Goal: Task Accomplishment & Management: Use online tool/utility

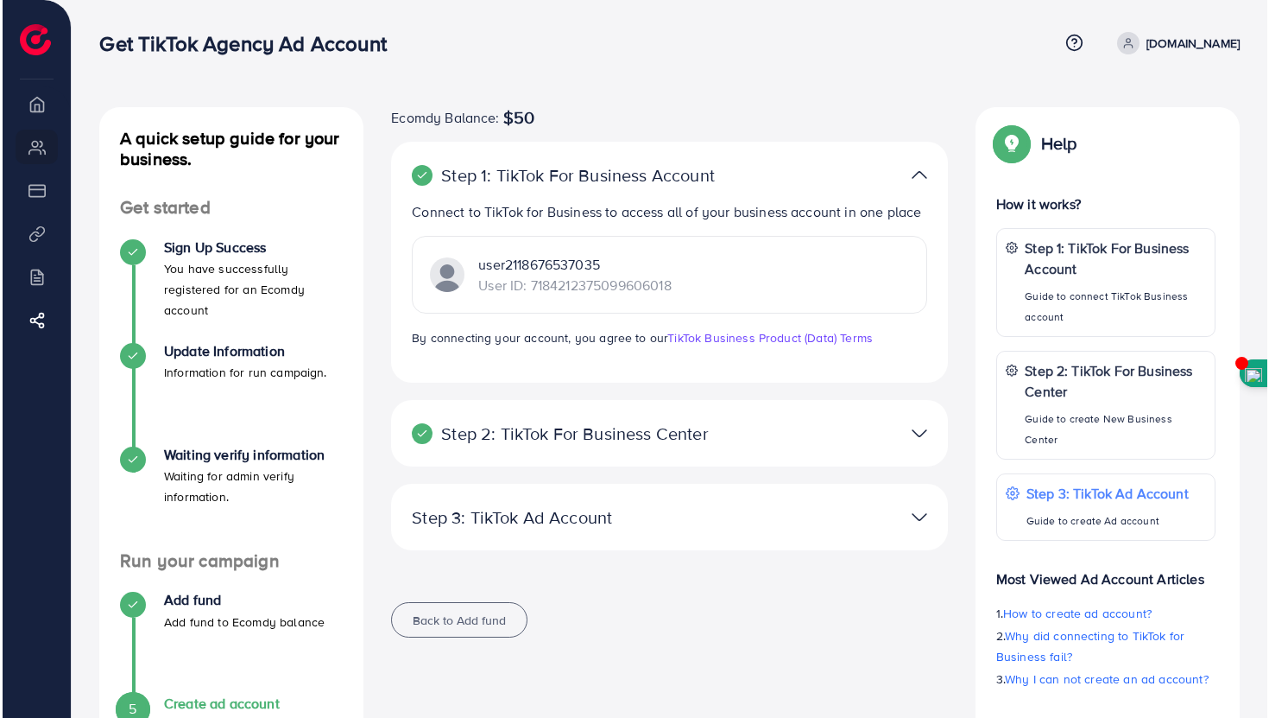
scroll to position [88, 0]
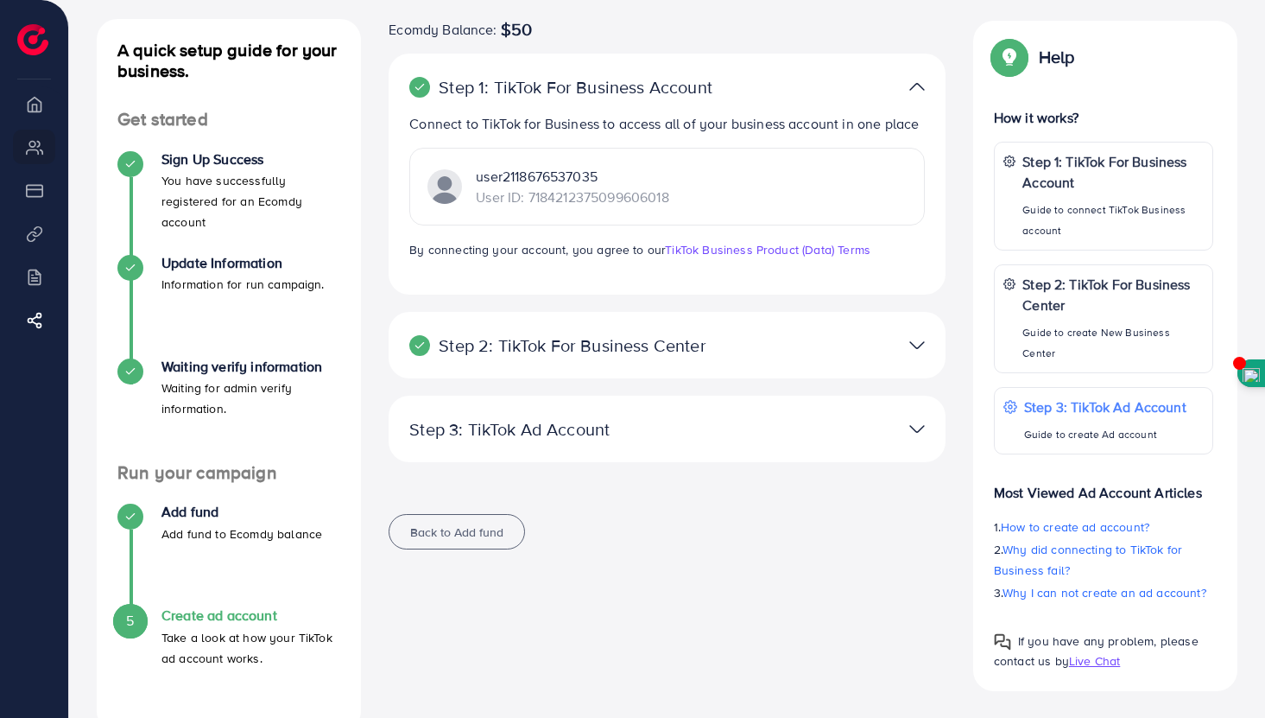
click at [911, 321] on div "Step 2: TikTok For Business Center Business Center is a powerful business manag…" at bounding box center [667, 345] width 557 height 66
click at [912, 344] on img at bounding box center [917, 344] width 16 height 25
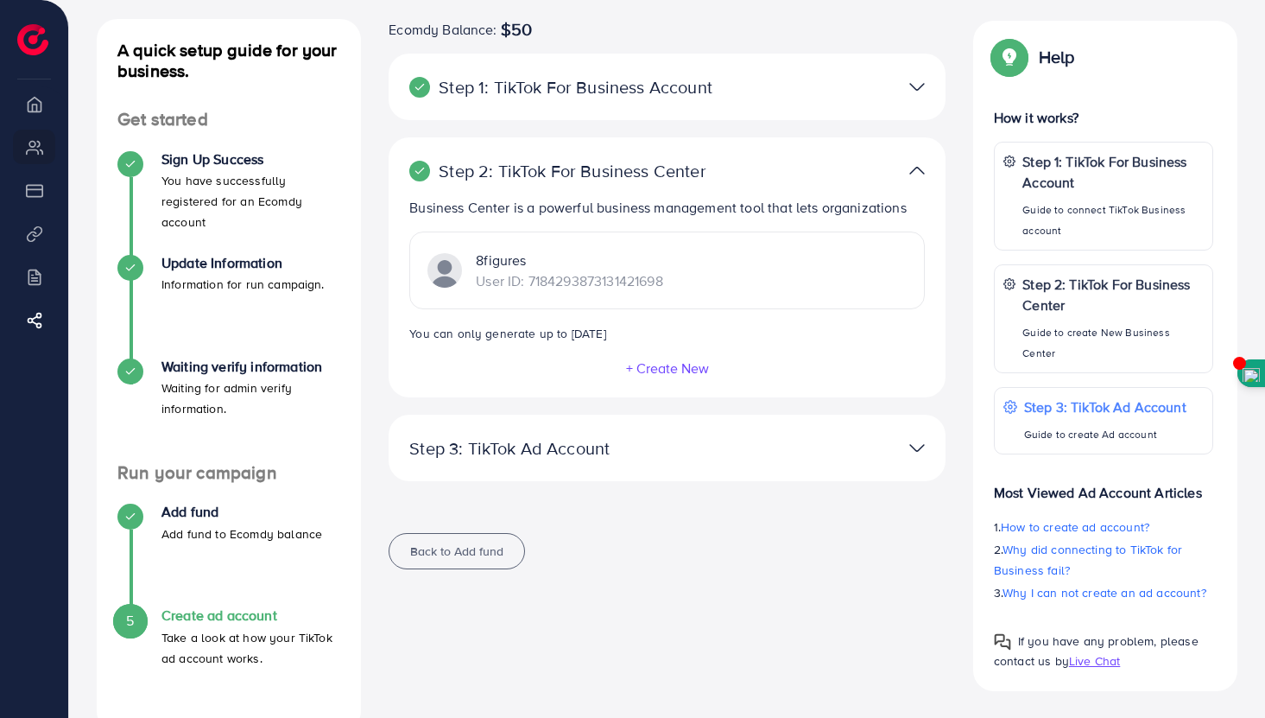
click at [670, 374] on button "+ Create New" at bounding box center [667, 368] width 85 height 16
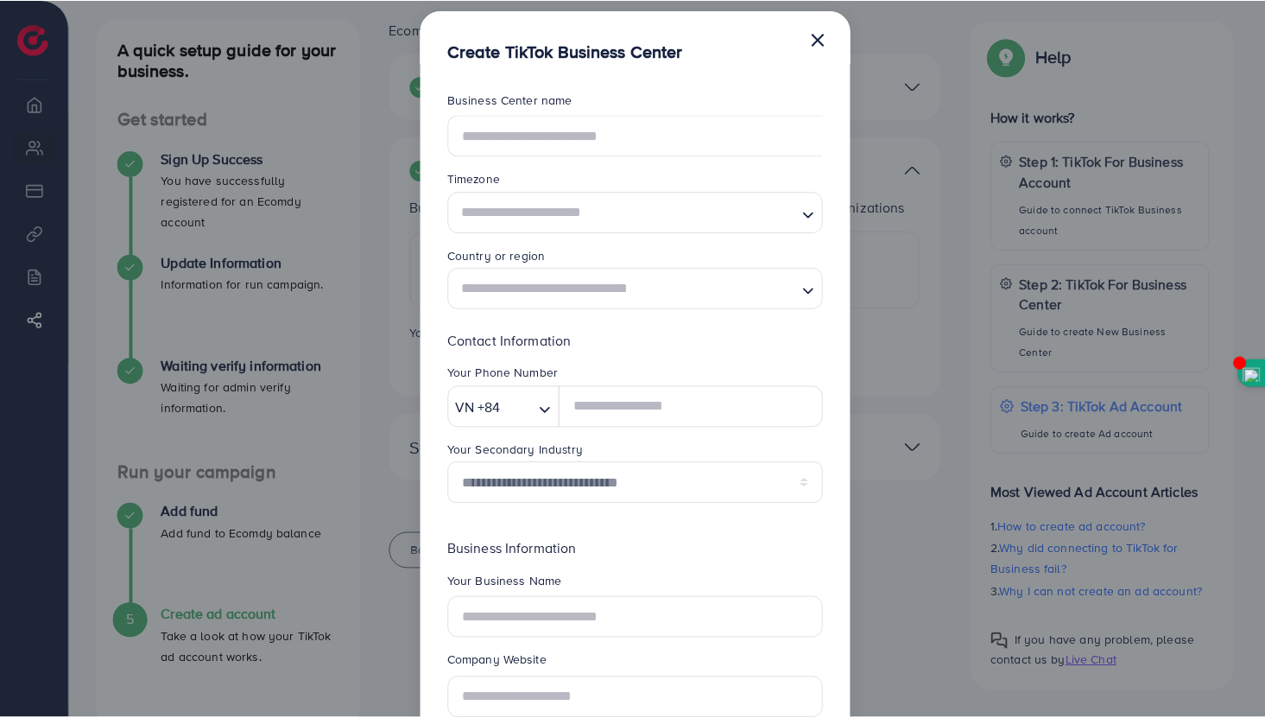
scroll to position [0, 0]
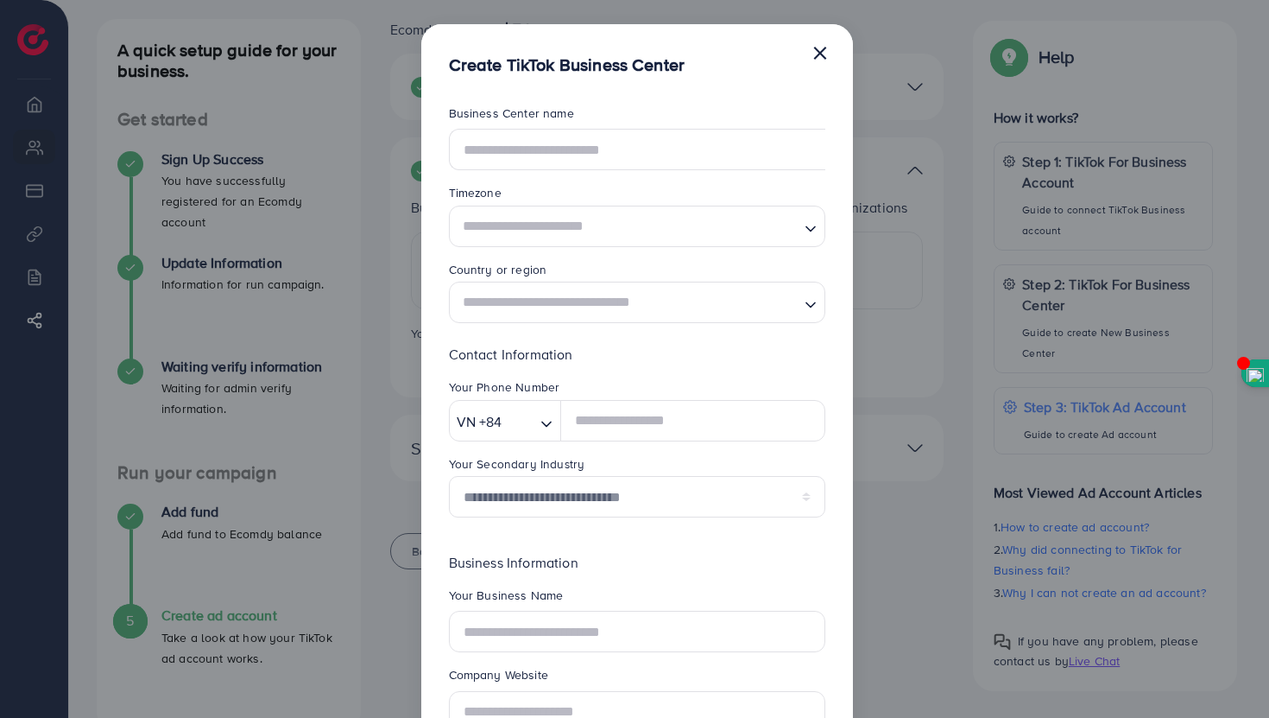
click at [818, 47] on button "×" at bounding box center [820, 52] width 17 height 35
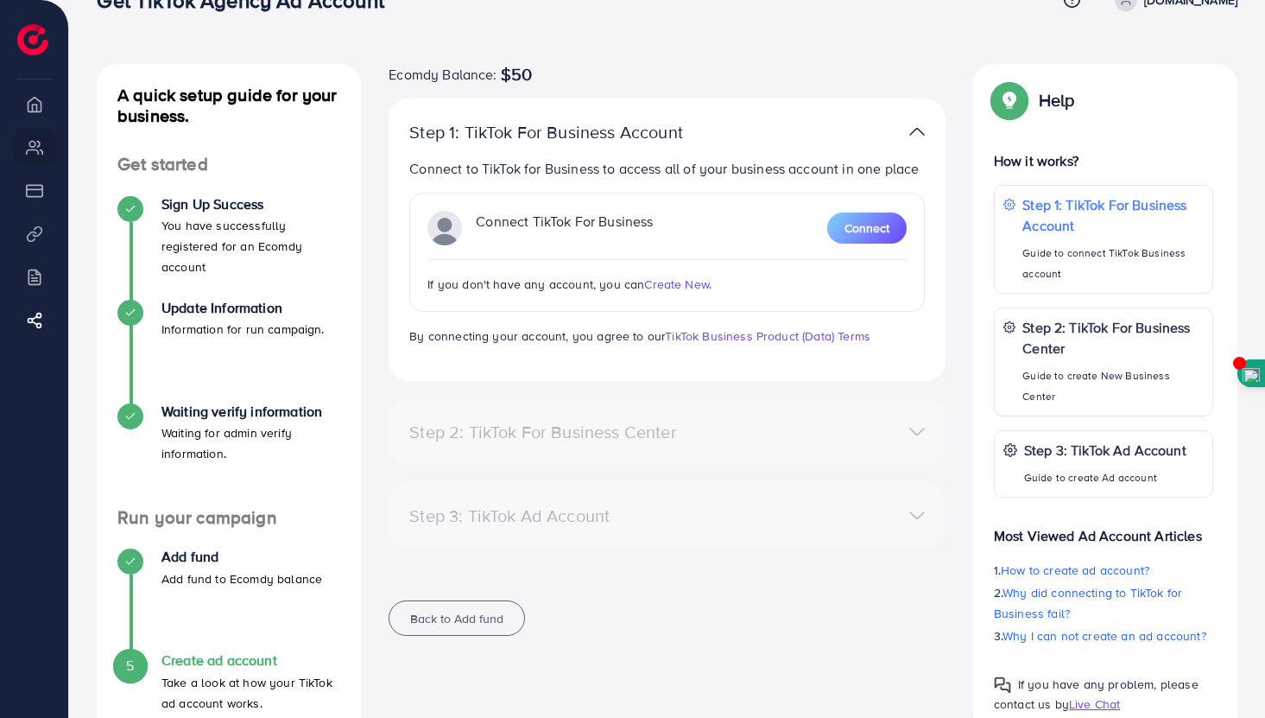
scroll to position [28, 0]
